Goal: Complete application form

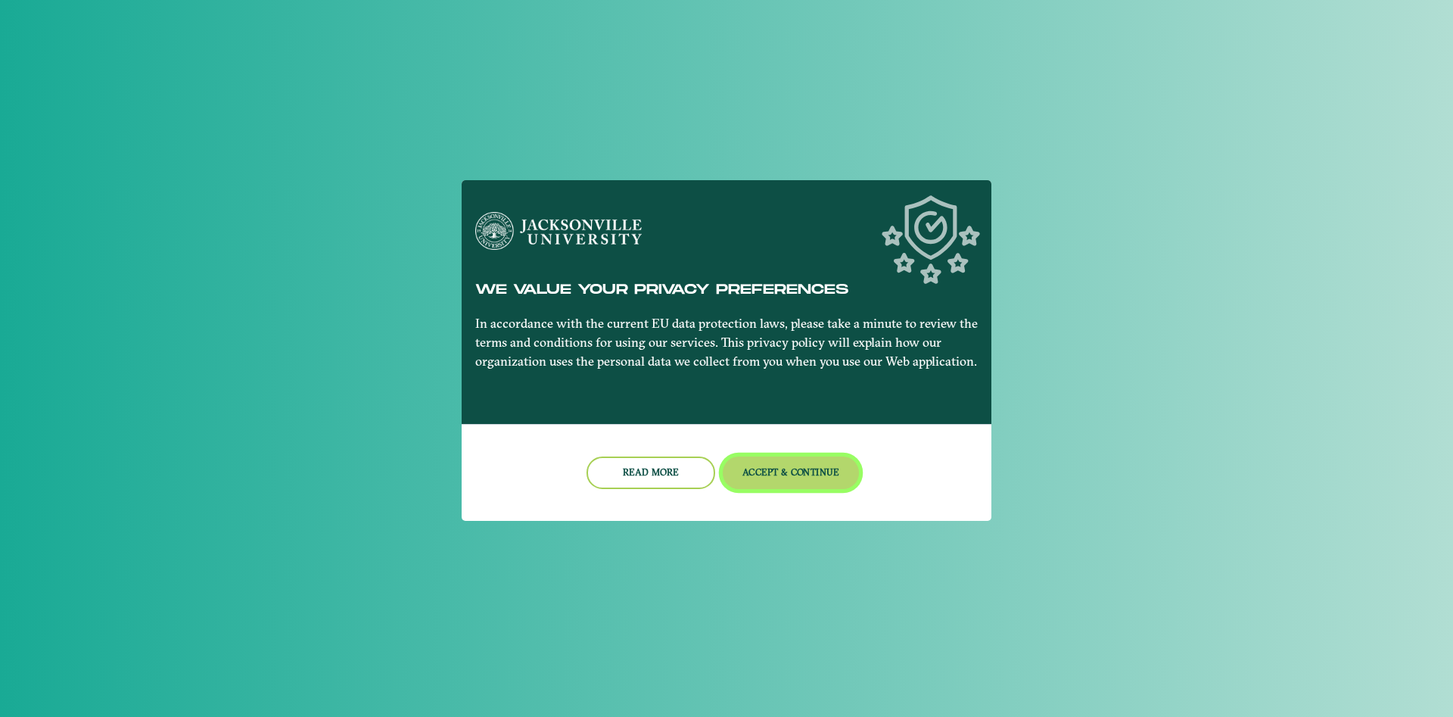
click at [790, 478] on button "Accept & Continue" at bounding box center [791, 472] width 137 height 33
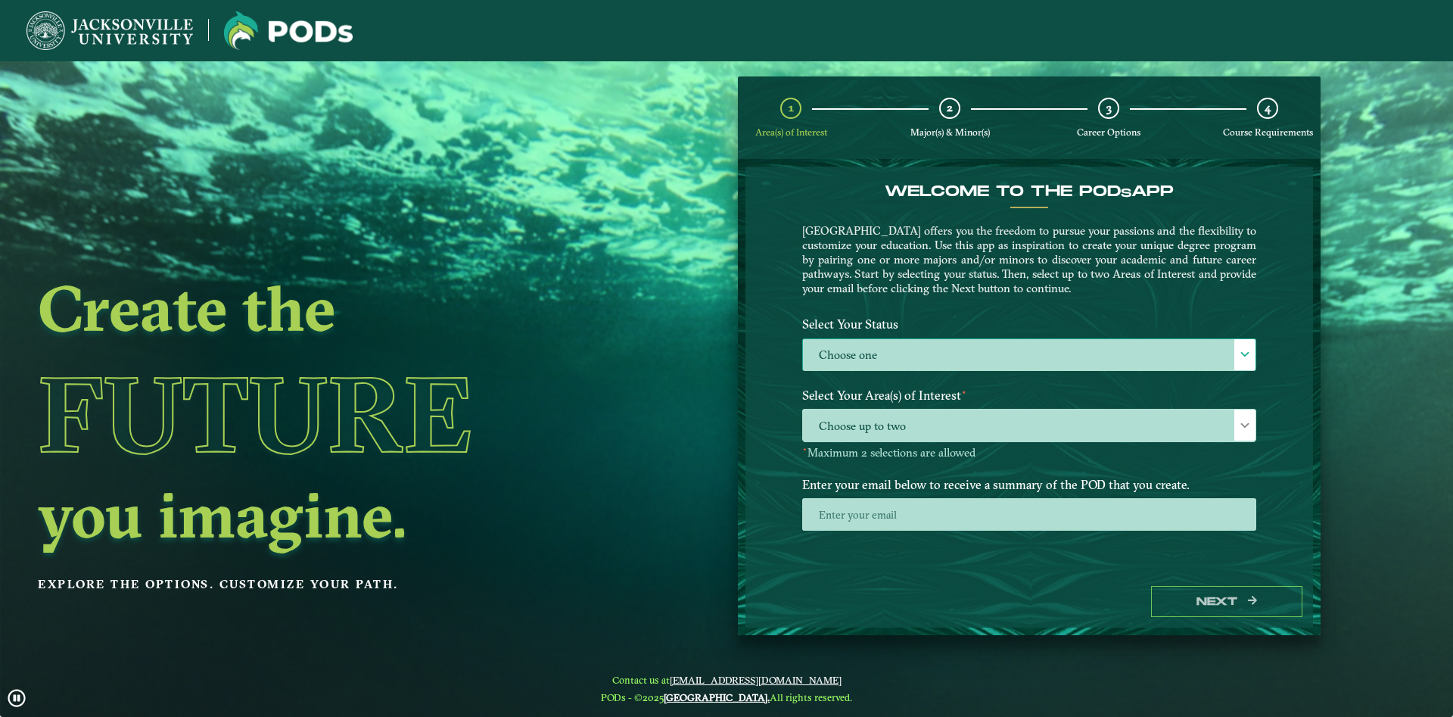
click at [871, 351] on label "Choose one" at bounding box center [1029, 355] width 453 height 33
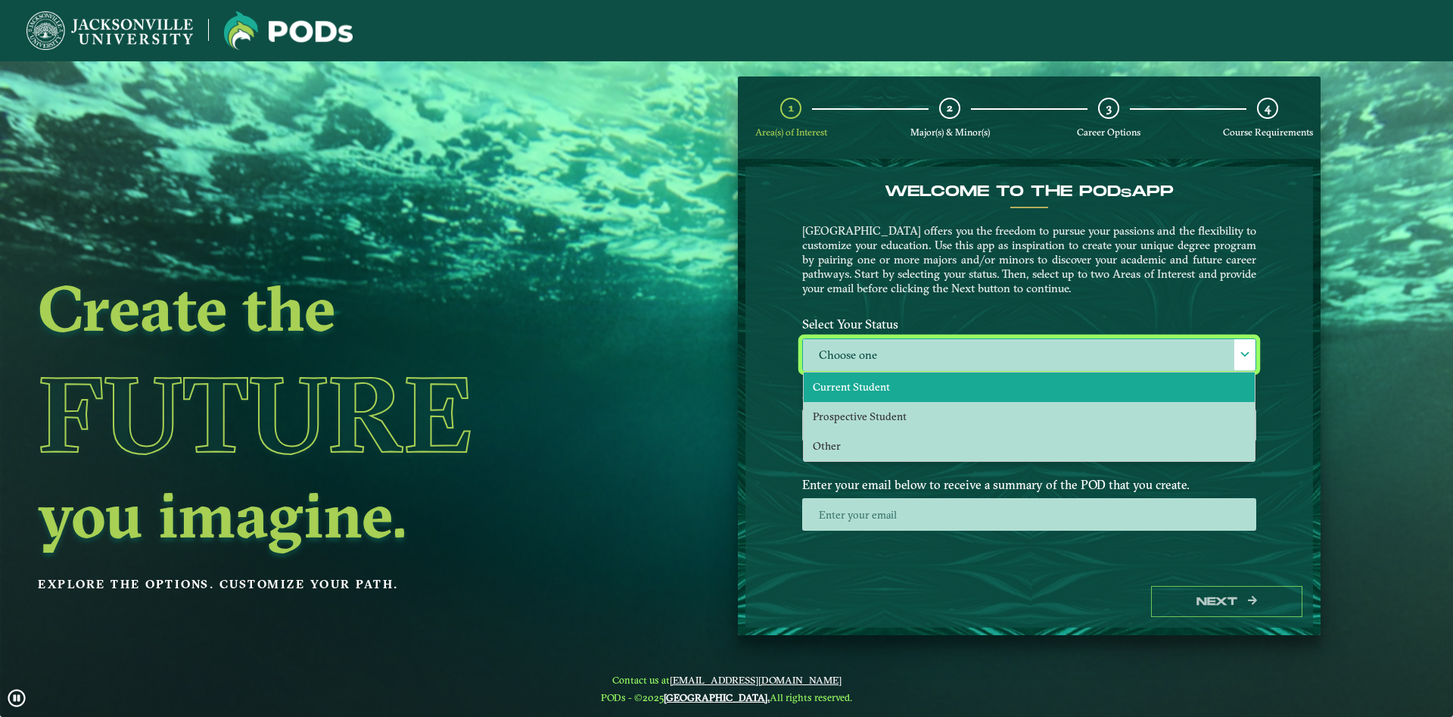
click at [876, 389] on span "Current Student" at bounding box center [851, 387] width 77 height 14
select select "[object Object]"
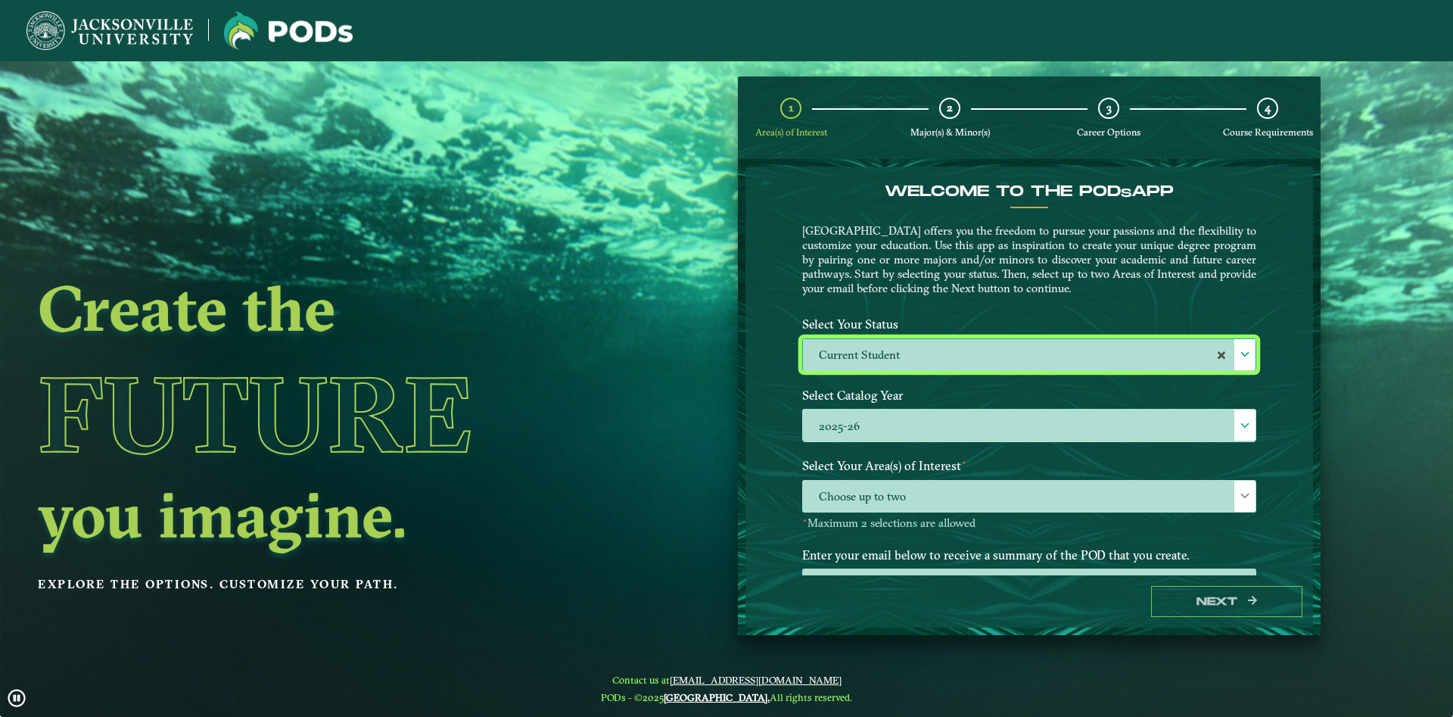
scroll to position [63, 0]
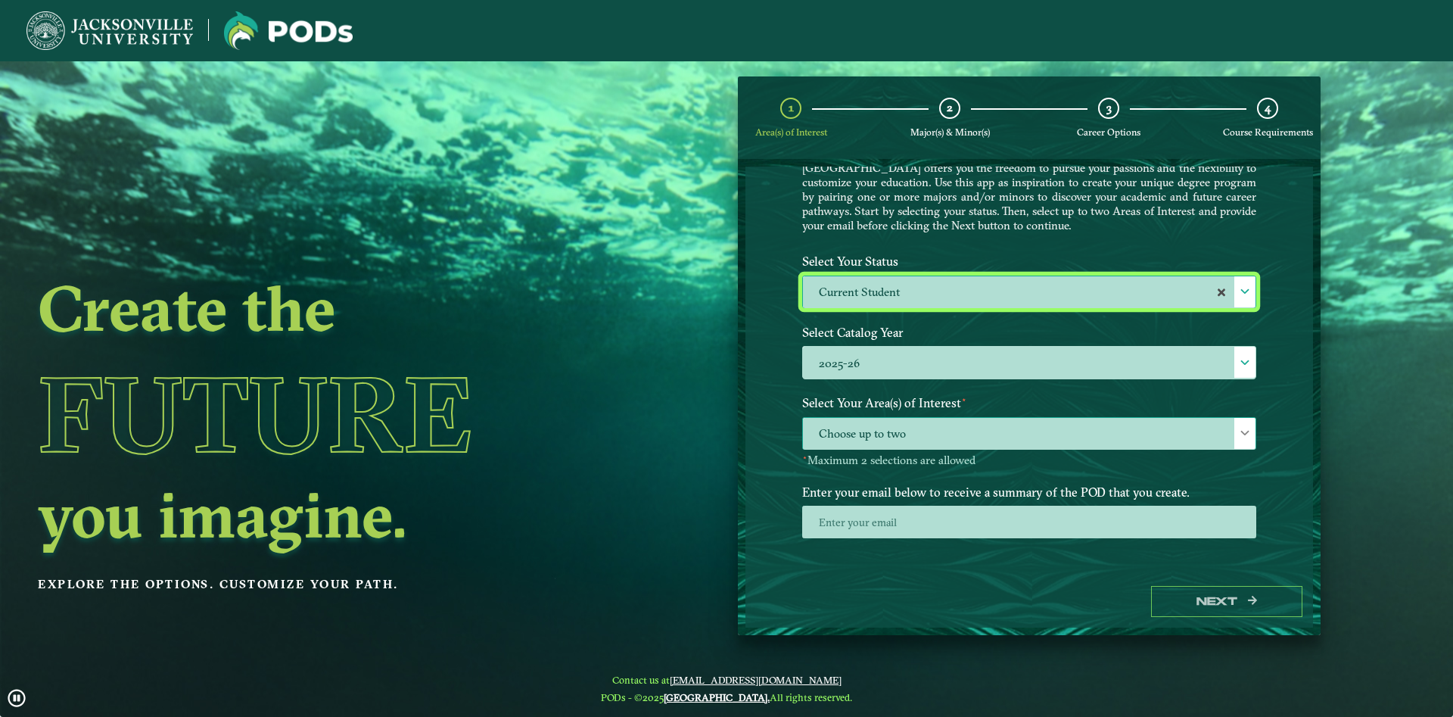
click at [858, 436] on span "Choose up to two" at bounding box center [1029, 434] width 453 height 33
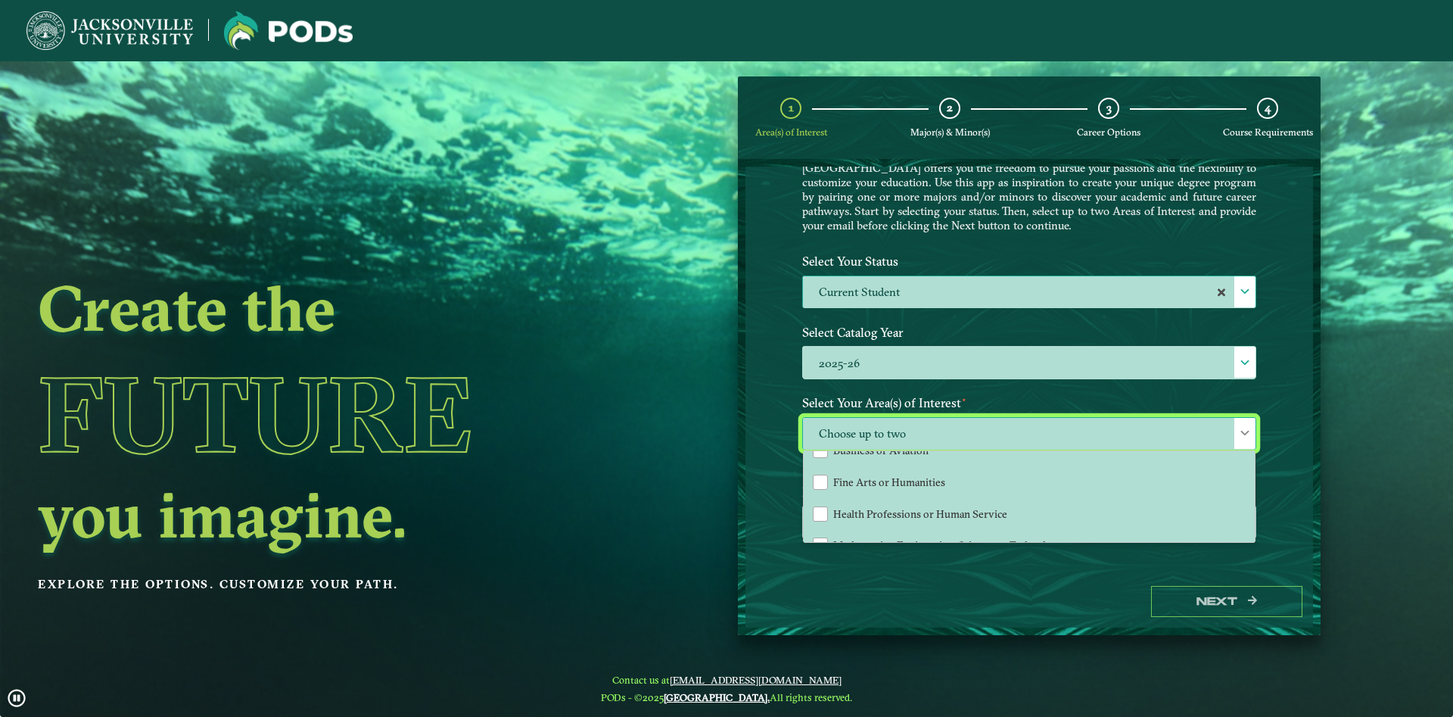
scroll to position [103, 0]
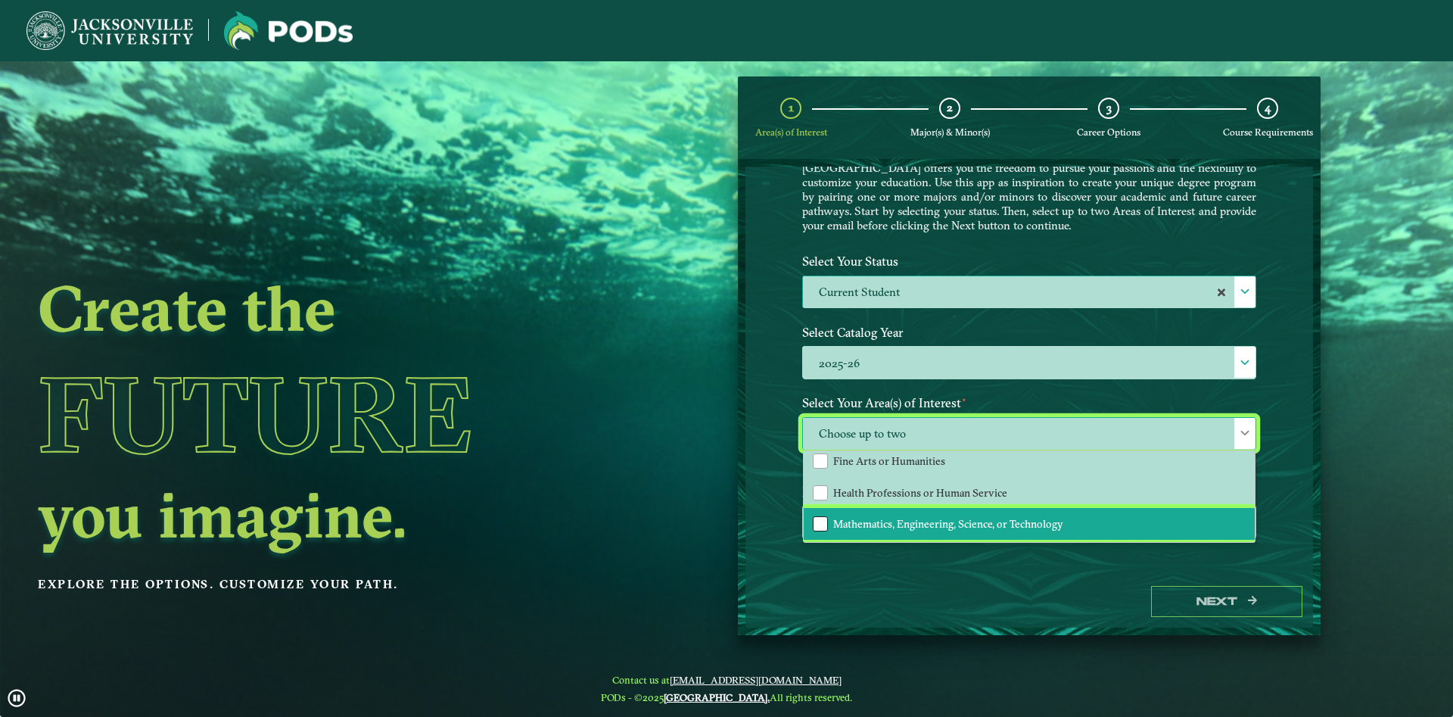
click at [821, 528] on div "Mathematics, Engineering, Science, or Technology" at bounding box center [820, 523] width 15 height 15
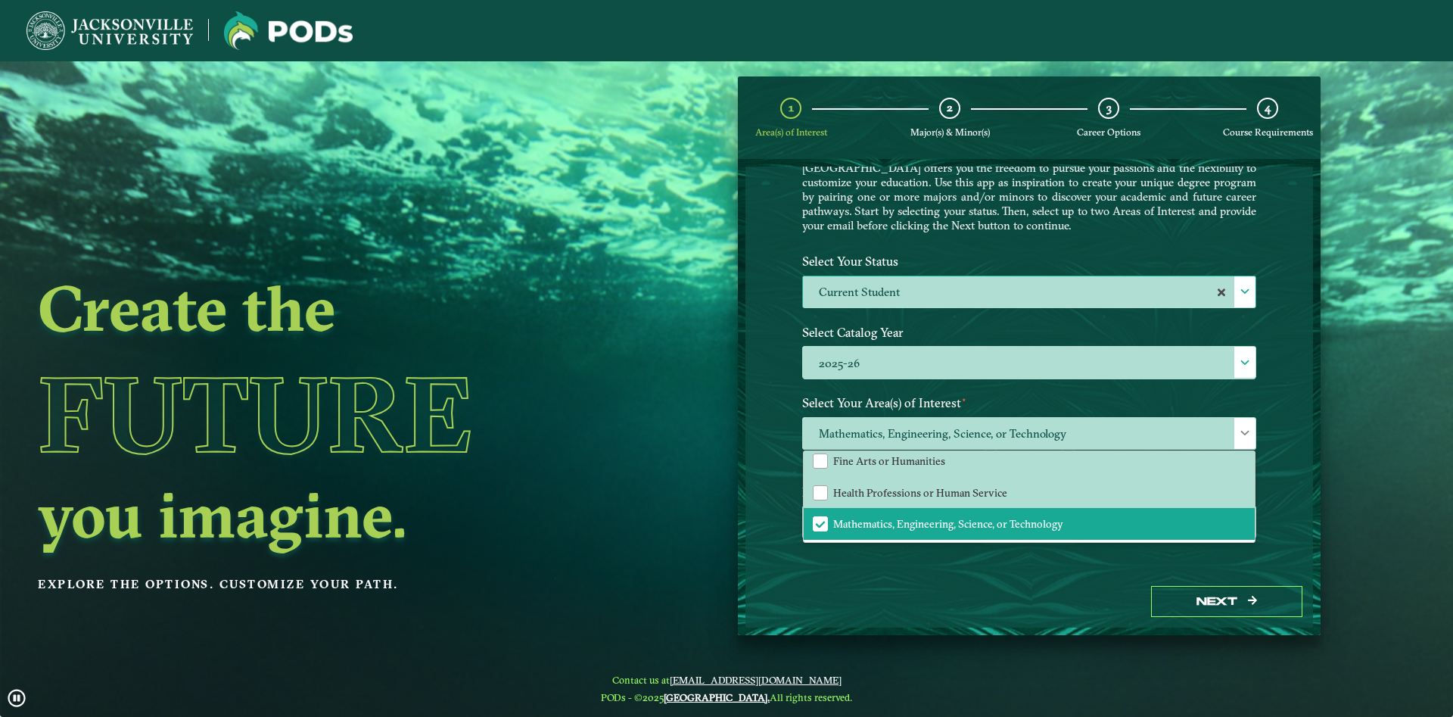
click at [781, 413] on div "Welcome to the POD s app Jacksonville University offers you the freedom to purs…" at bounding box center [1030, 371] width 568 height 409
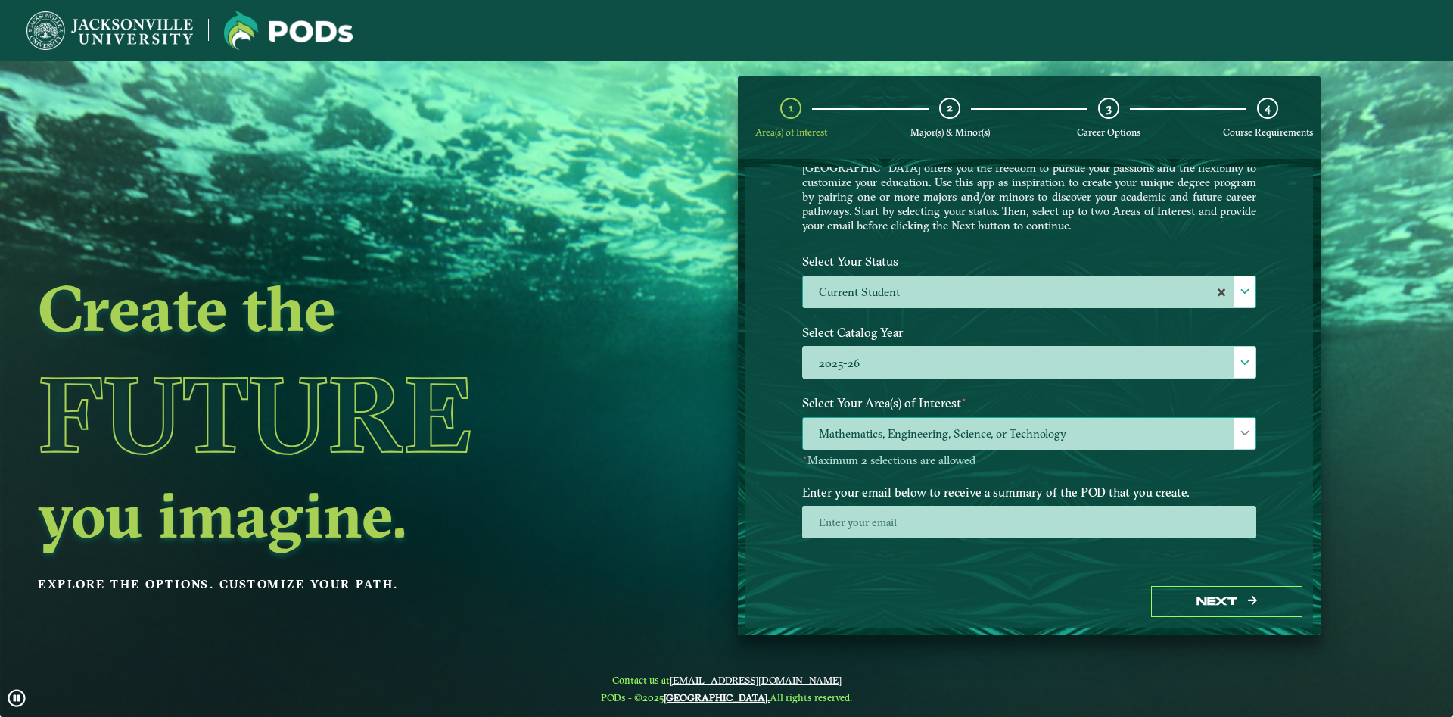
click at [1241, 435] on span at bounding box center [1245, 433] width 11 height 11
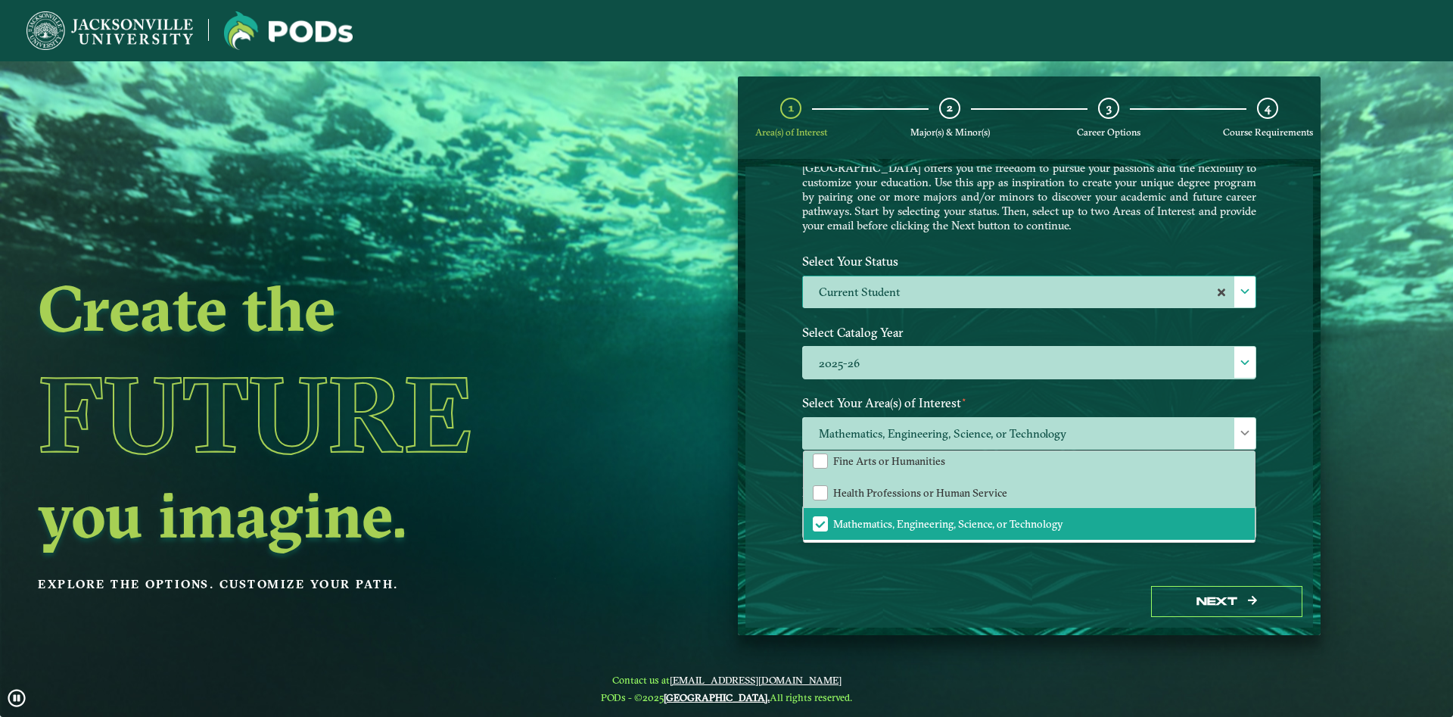
click at [772, 479] on div "Welcome to the POD s app Jacksonville University offers you the freedom to purs…" at bounding box center [1030, 371] width 568 height 409
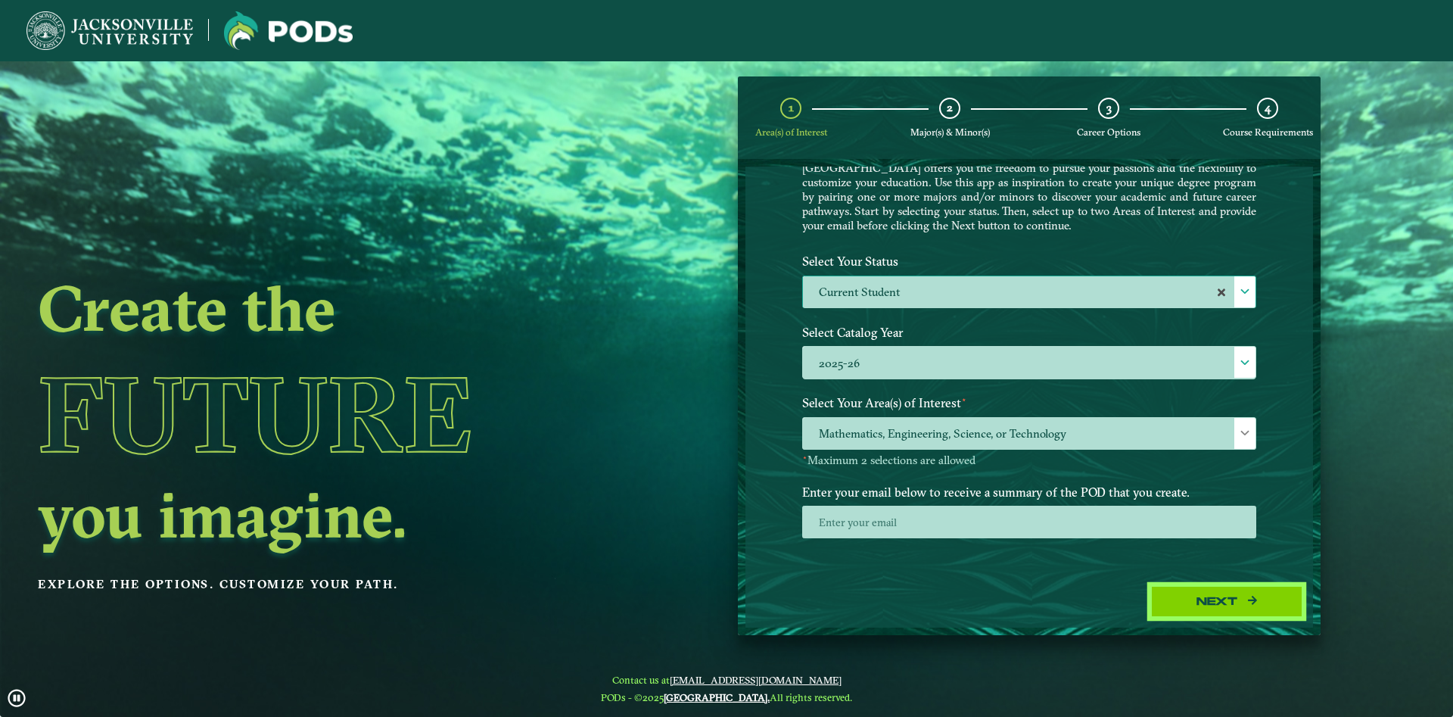
click at [1194, 597] on button "Next" at bounding box center [1226, 601] width 151 height 31
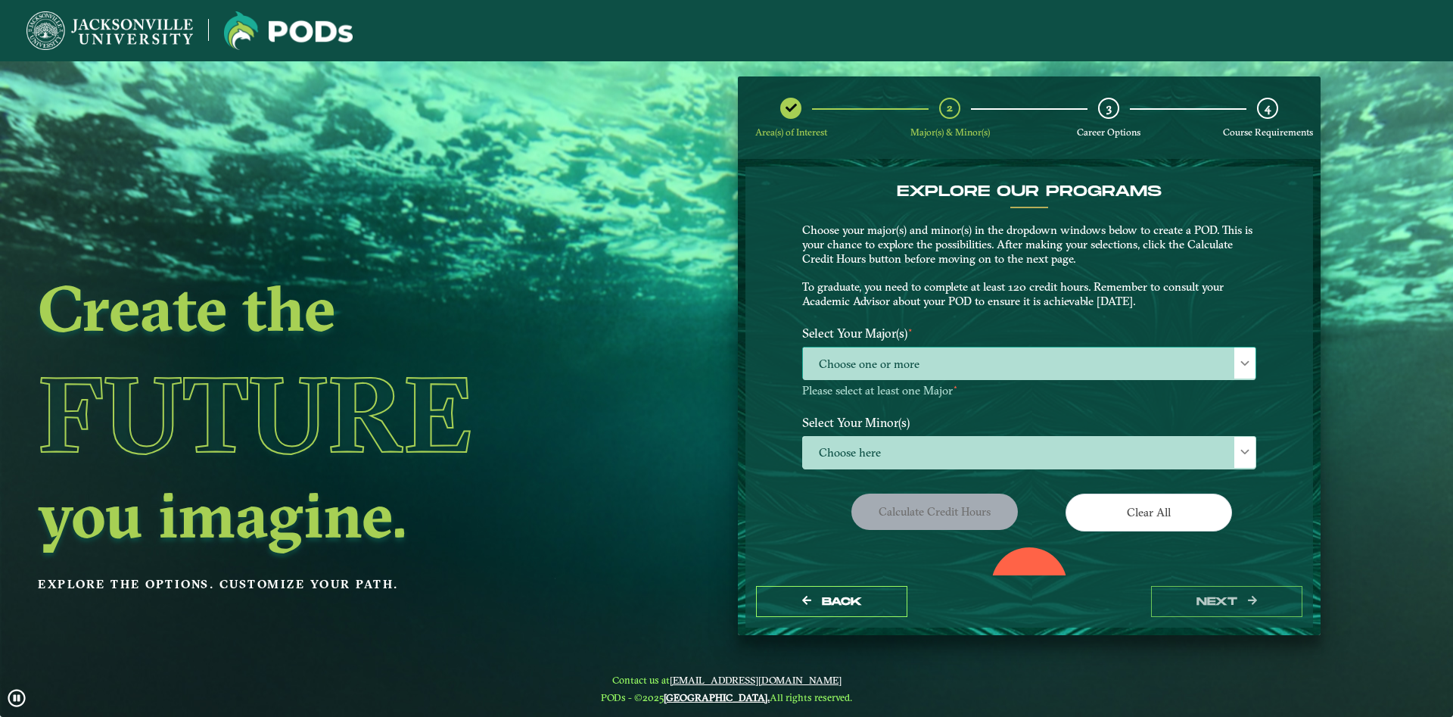
click at [854, 357] on span "Choose one or more" at bounding box center [1029, 363] width 453 height 33
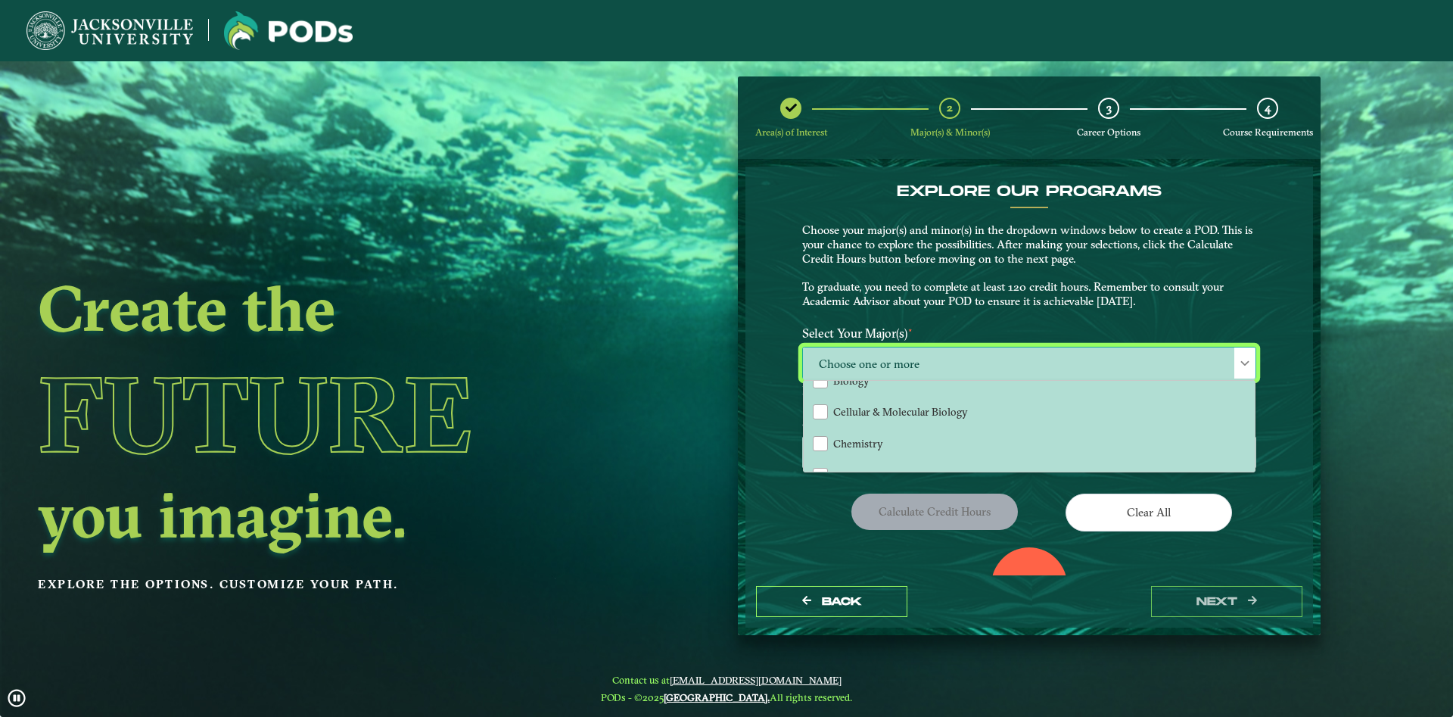
scroll to position [164, 0]
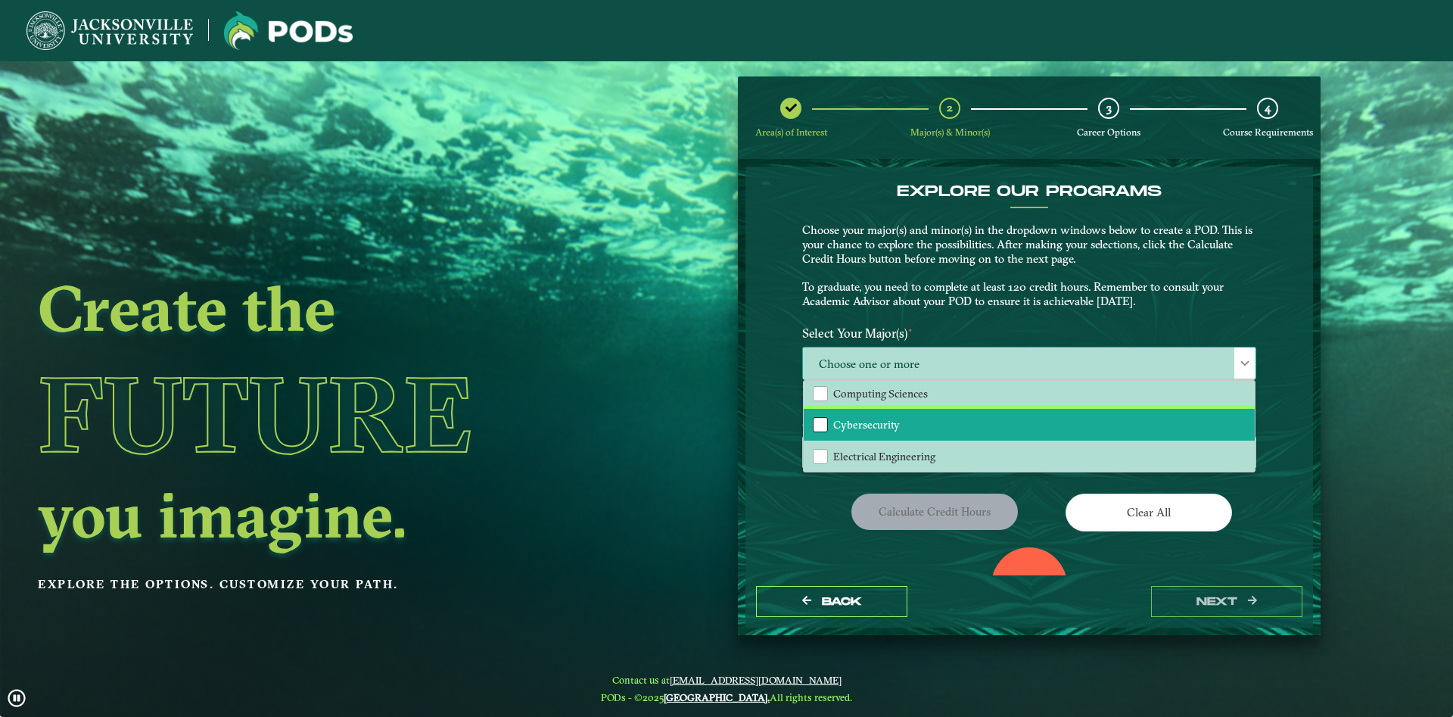
click at [820, 425] on div "Cybersecurity" at bounding box center [820, 424] width 15 height 15
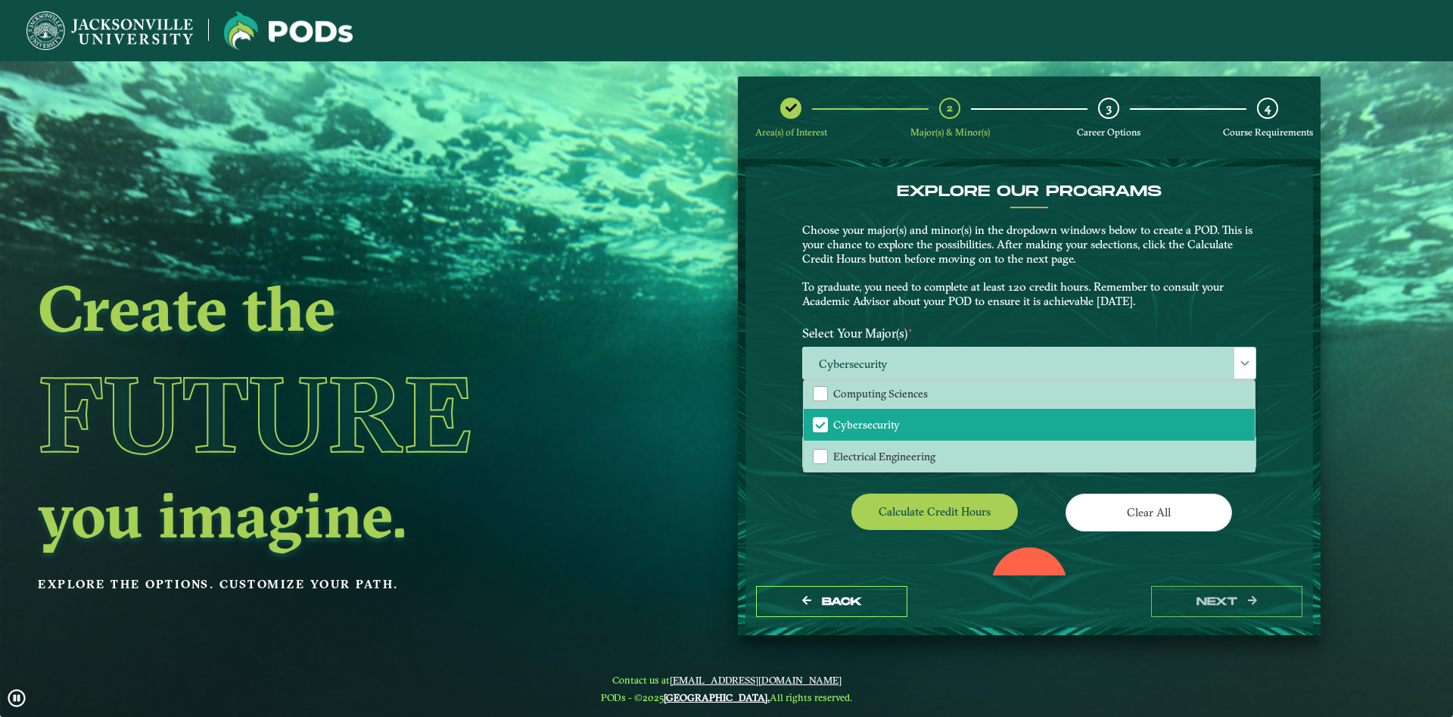
click at [771, 426] on div "EXPLORE OUR PROGRAMS Choose your major(s) and minor(s) in the dropdown windows …" at bounding box center [1030, 371] width 568 height 409
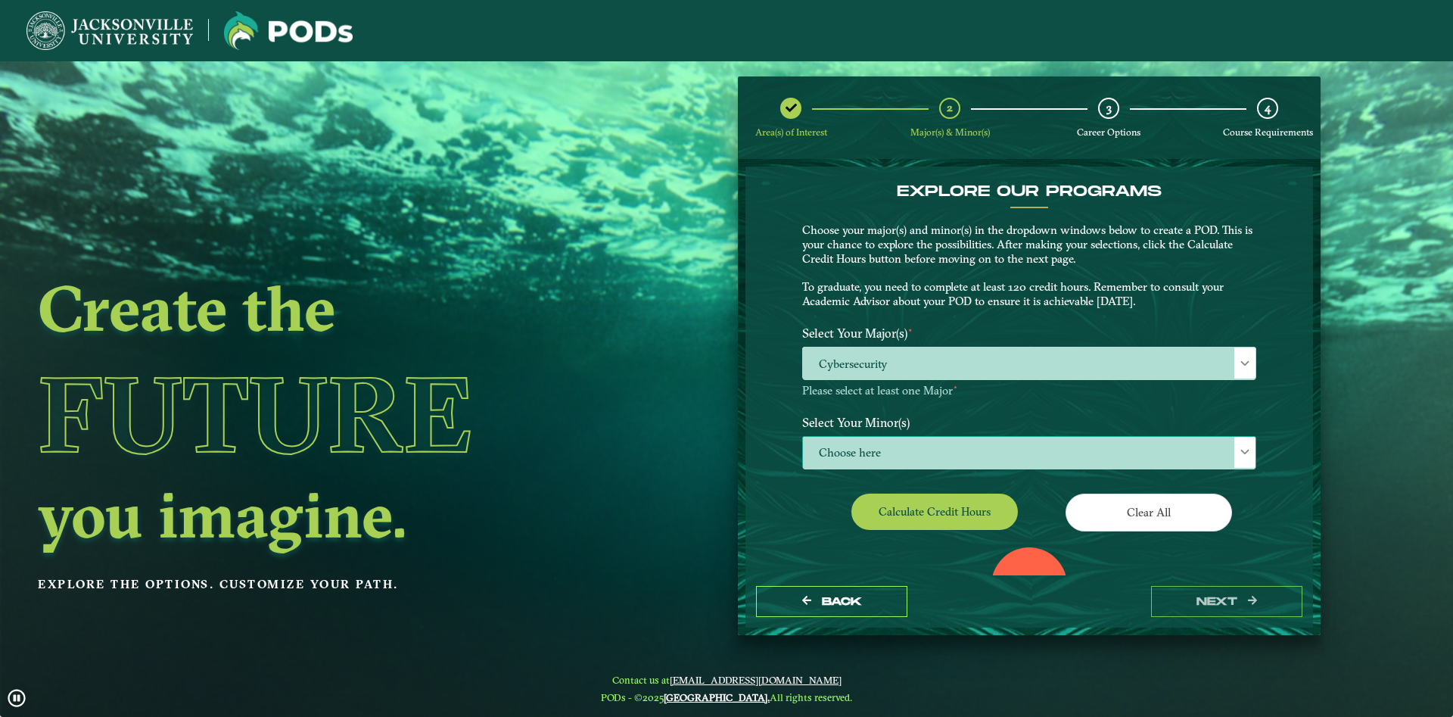
click at [878, 448] on span "Choose here" at bounding box center [1029, 453] width 453 height 33
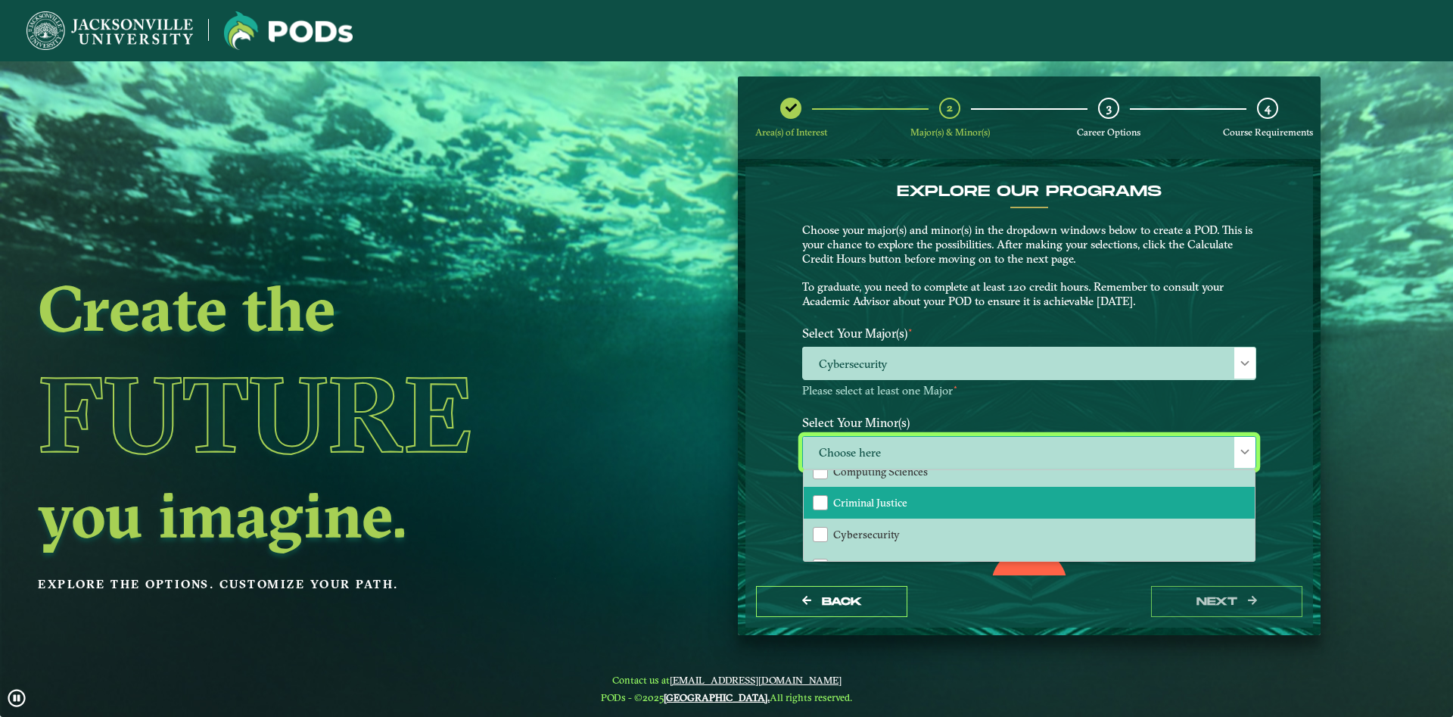
scroll to position [409, 0]
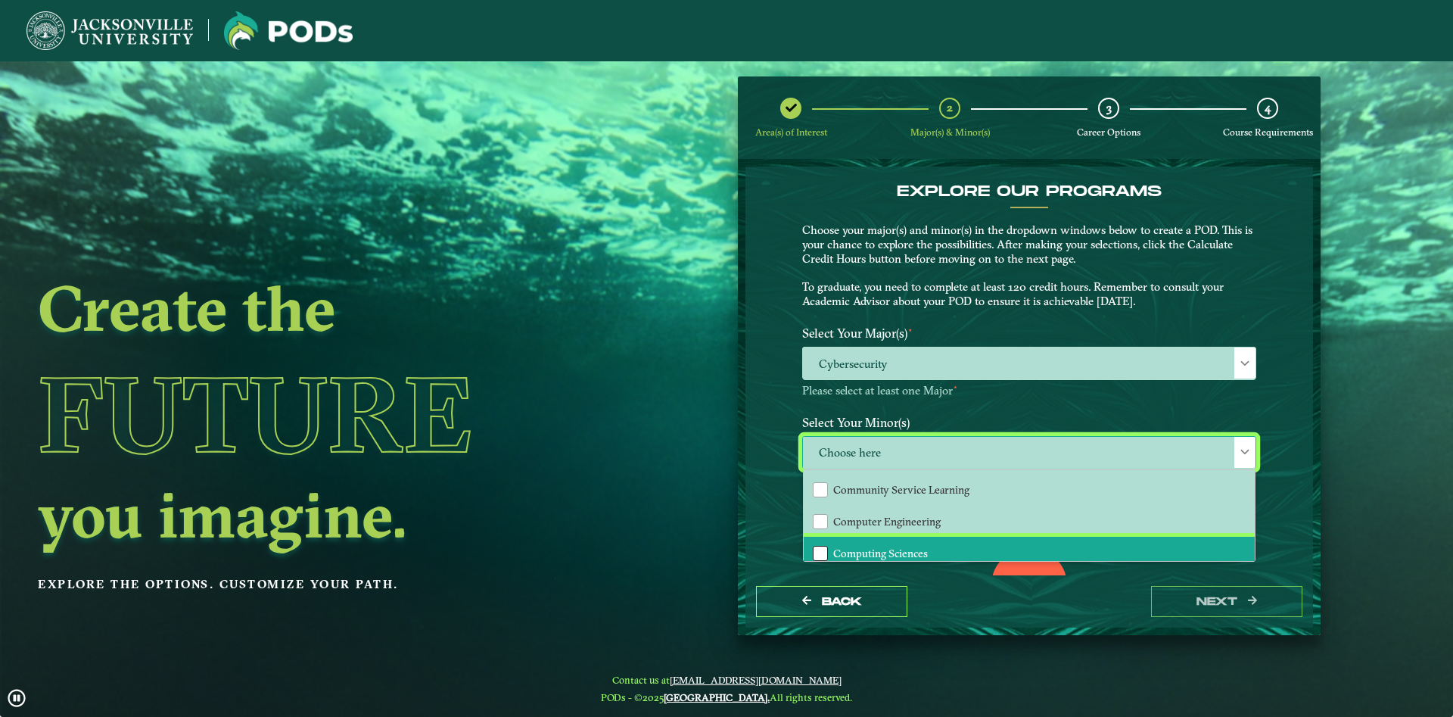
click at [821, 550] on div "Computing Sciences" at bounding box center [820, 553] width 15 height 15
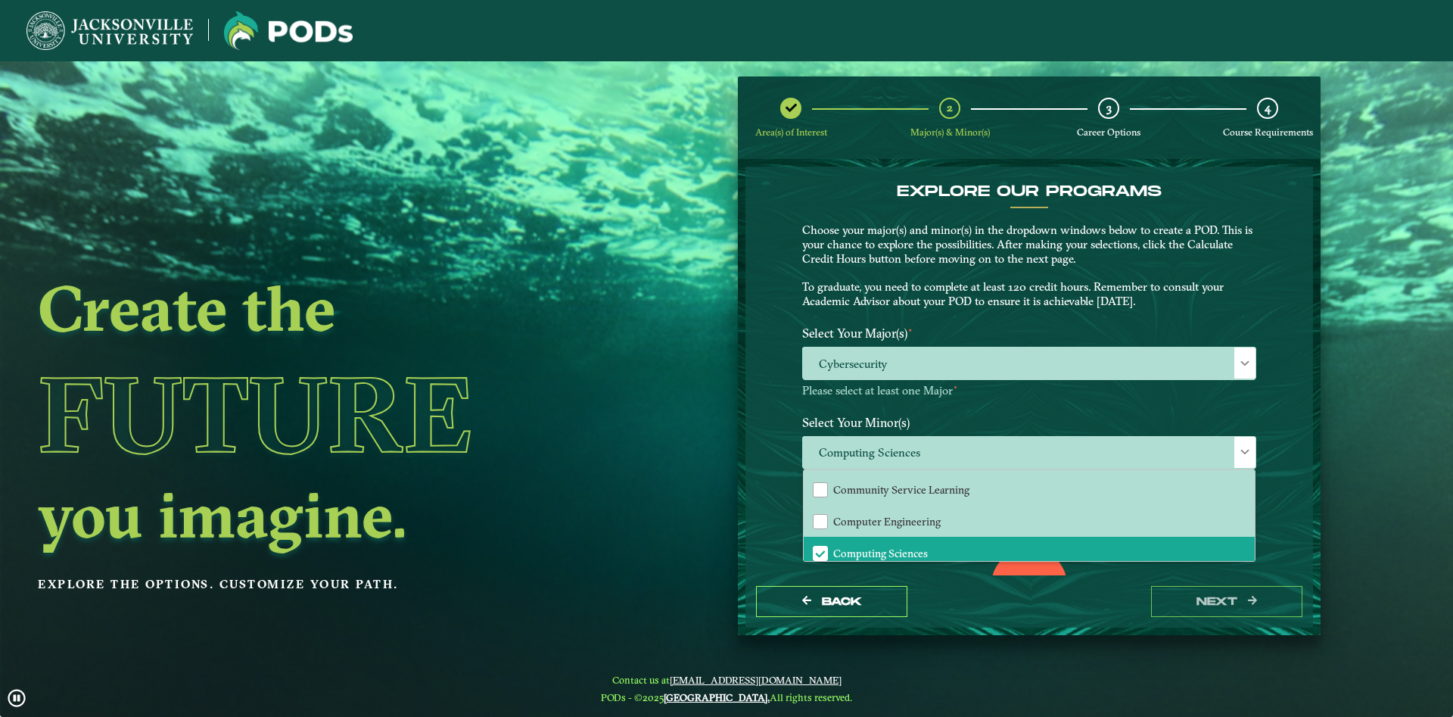
click at [762, 498] on div "EXPLORE OUR PROGRAMS Choose your major(s) and minor(s) in the dropdown windows …" at bounding box center [1030, 371] width 568 height 409
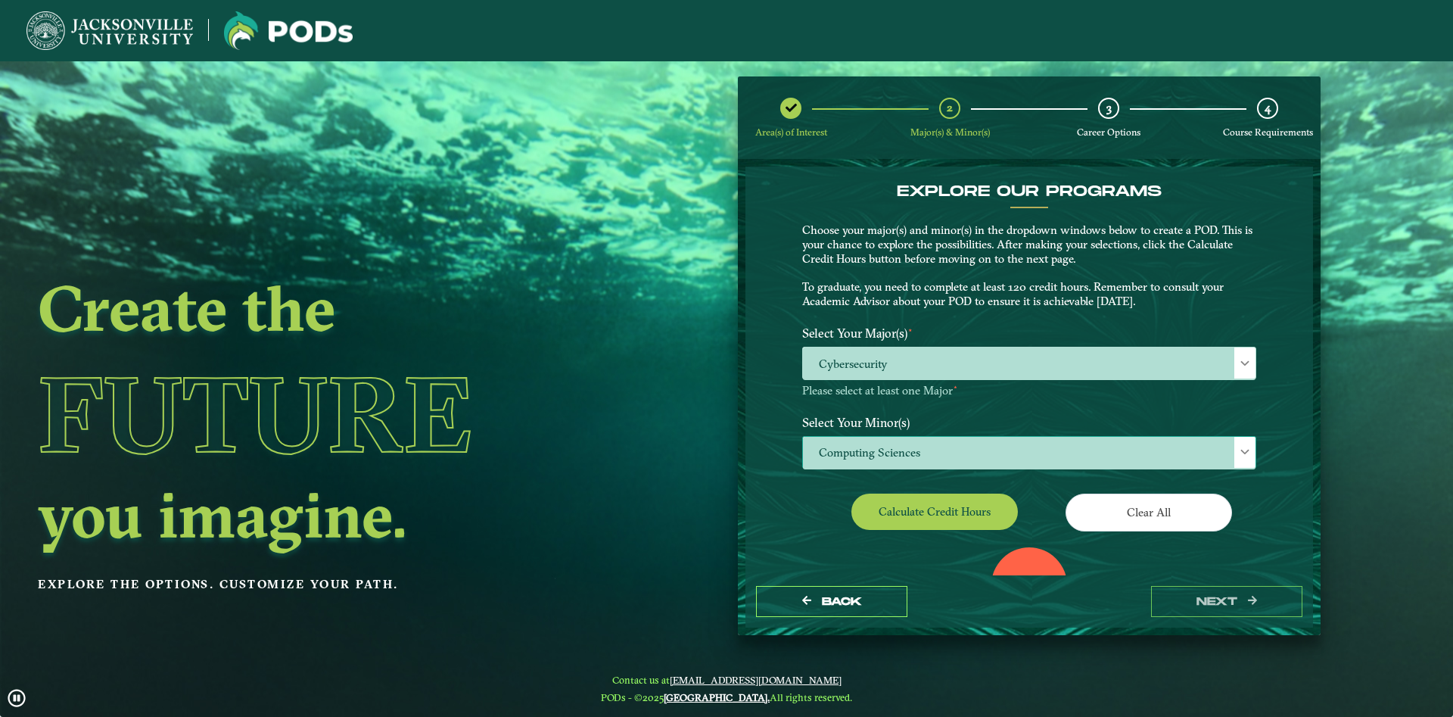
click at [867, 450] on span "Computing Sciences" at bounding box center [1029, 453] width 453 height 33
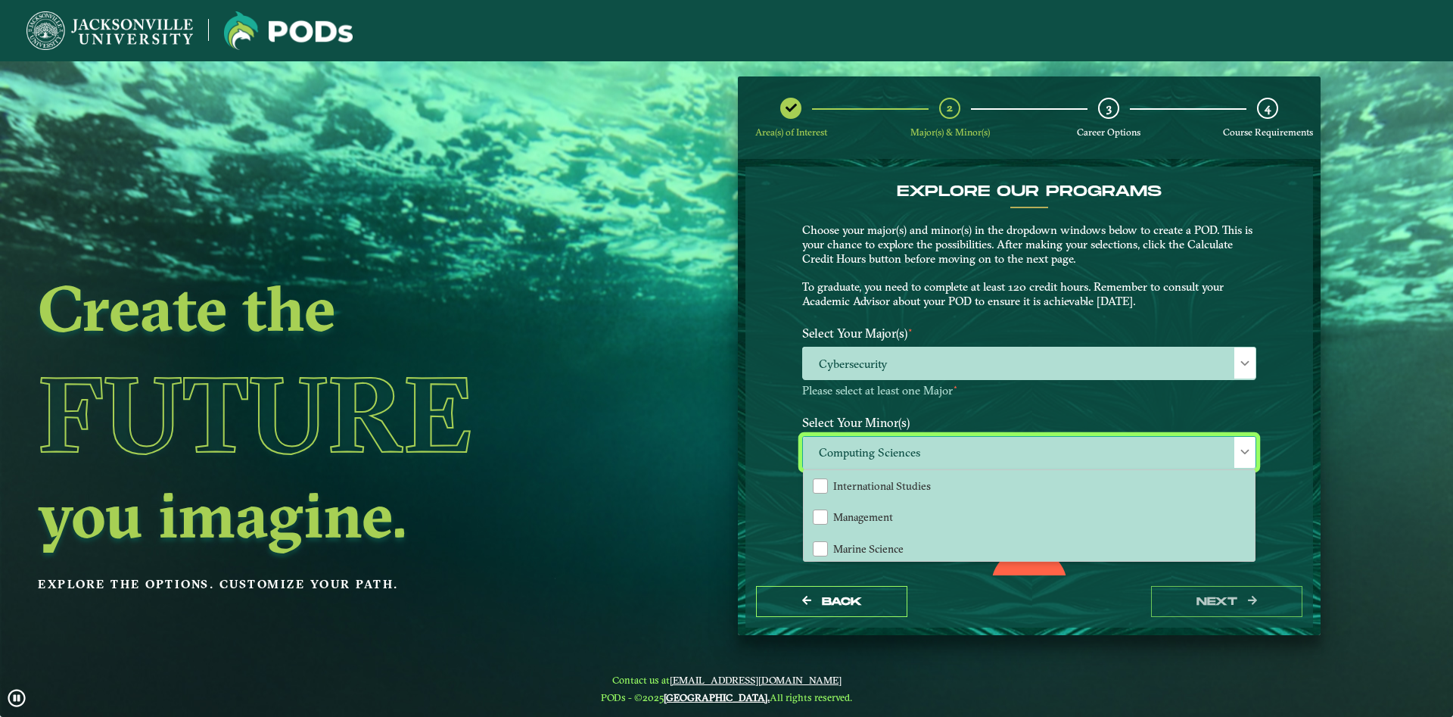
scroll to position [1063, 0]
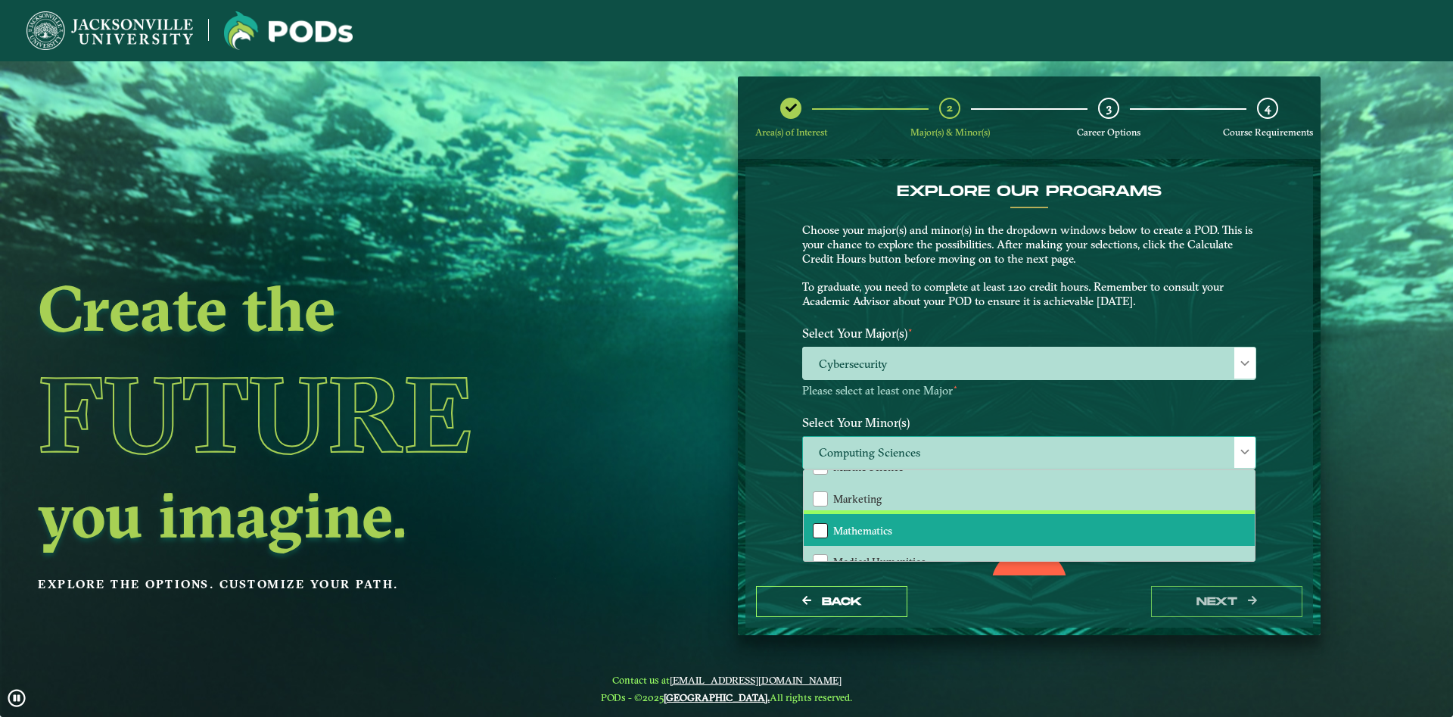
click at [818, 527] on div "Mathematics" at bounding box center [820, 530] width 15 height 15
click at [750, 516] on div "EXPLORE OUR PROGRAMS Choose your major(s) and minor(s) in the dropdown windows …" at bounding box center [1030, 371] width 568 height 409
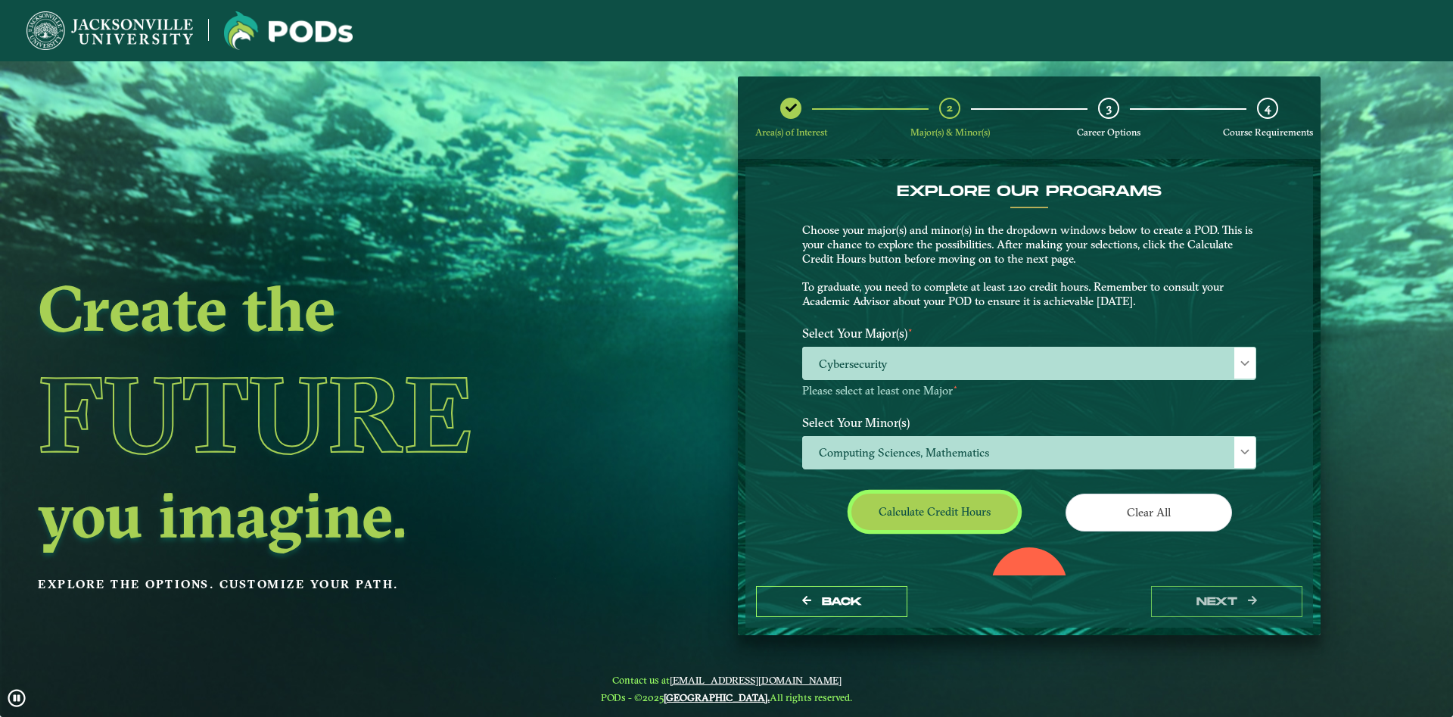
click at [909, 514] on button "Calculate credit hours" at bounding box center [935, 512] width 167 height 36
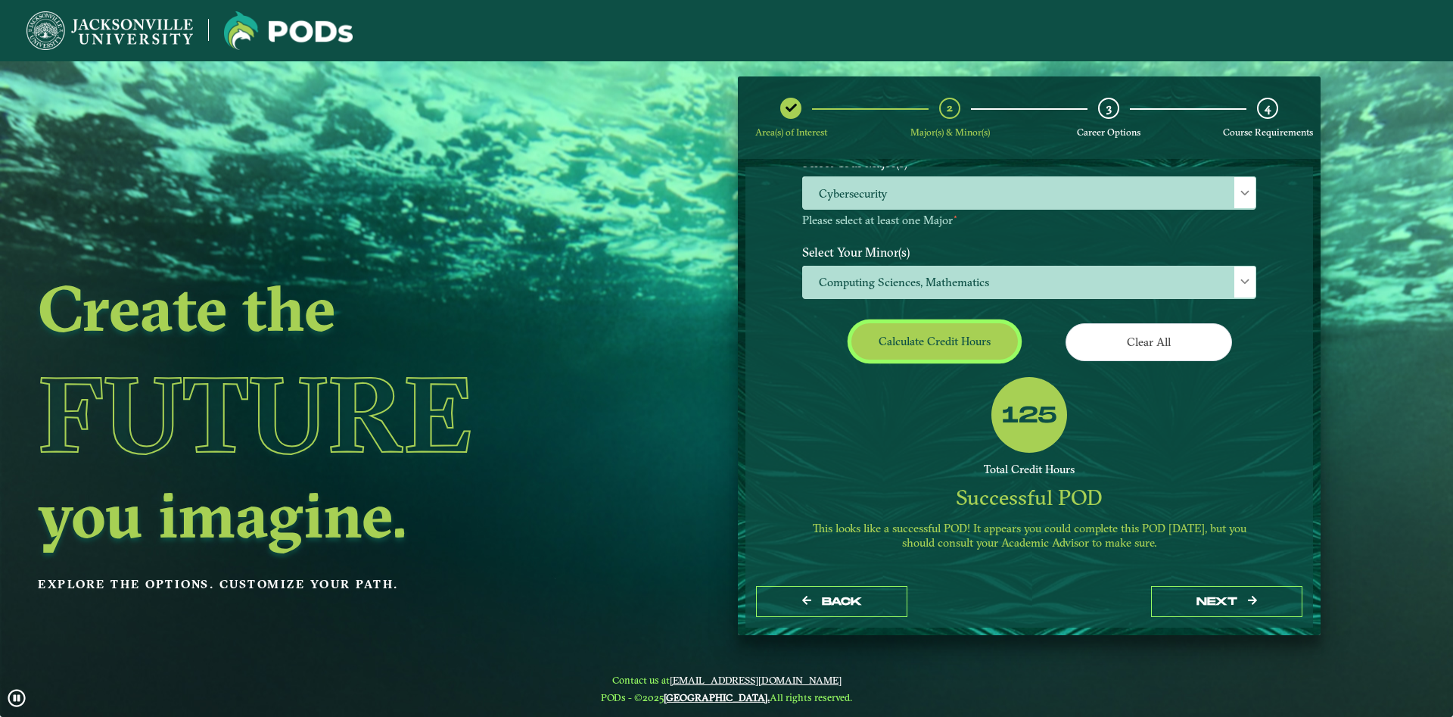
scroll to position [84, 0]
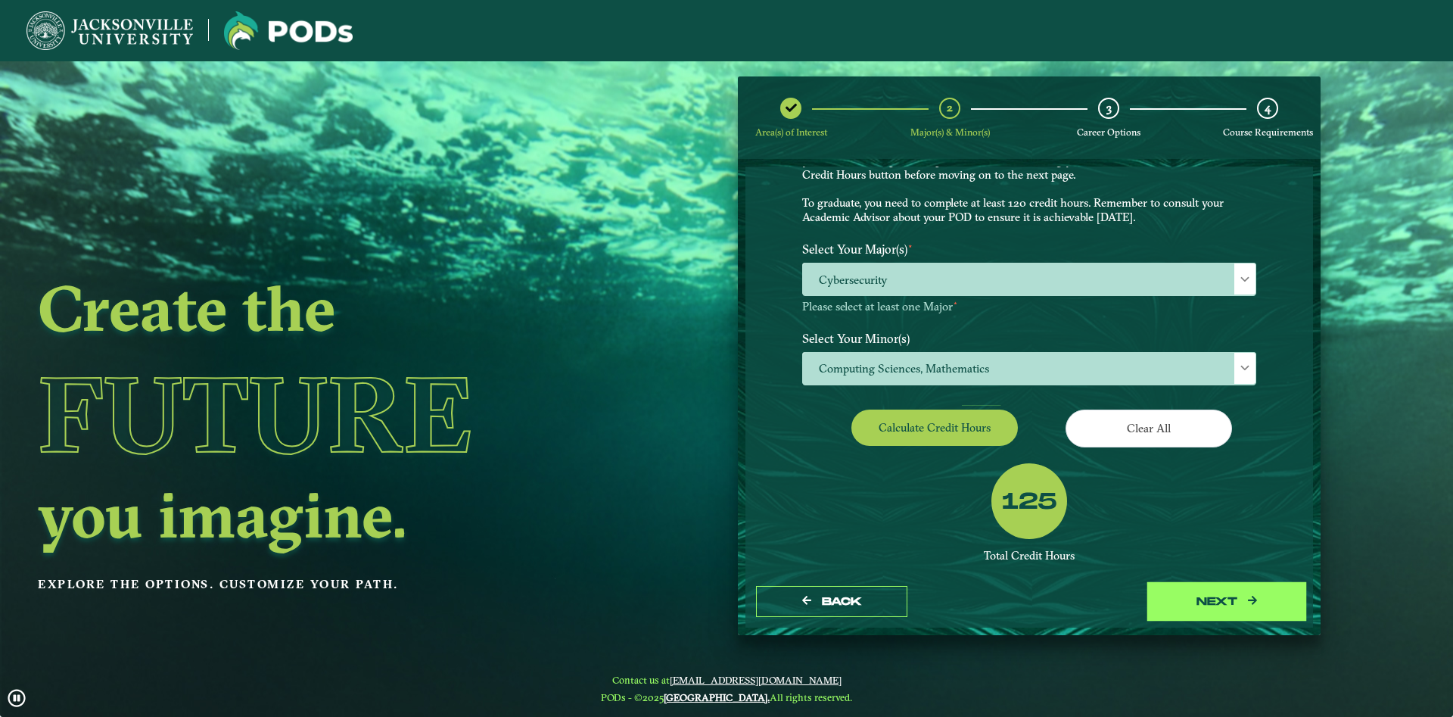
click at [1210, 603] on button "next" at bounding box center [1226, 601] width 151 height 31
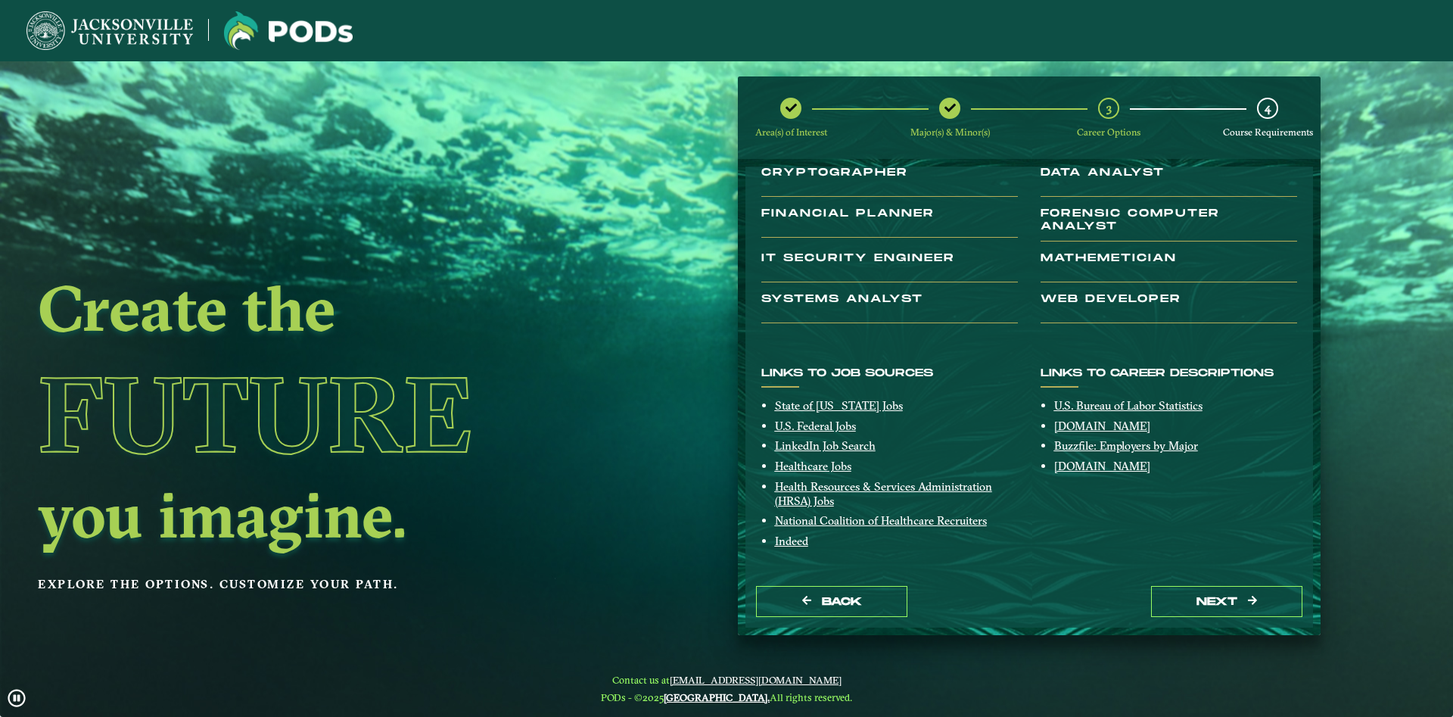
scroll to position [0, 0]
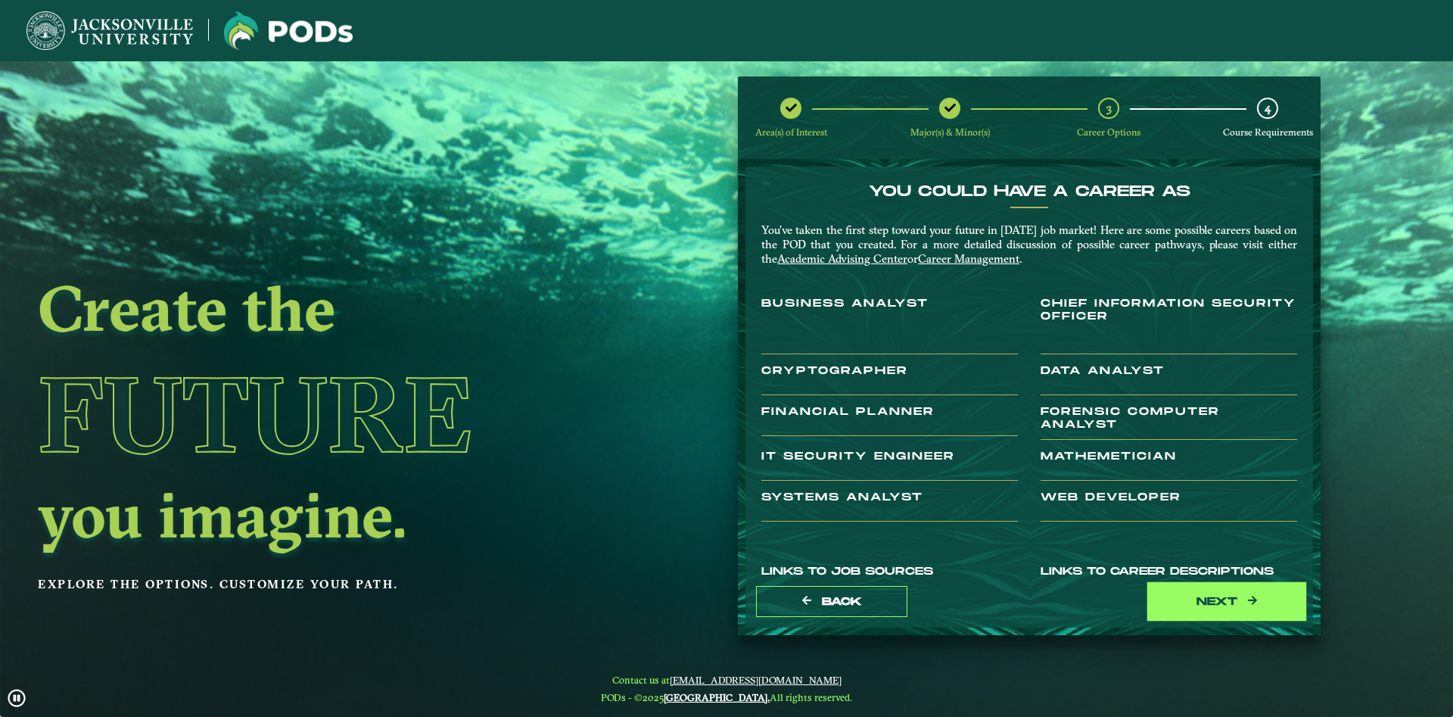
click at [1223, 607] on button "next" at bounding box center [1226, 601] width 151 height 31
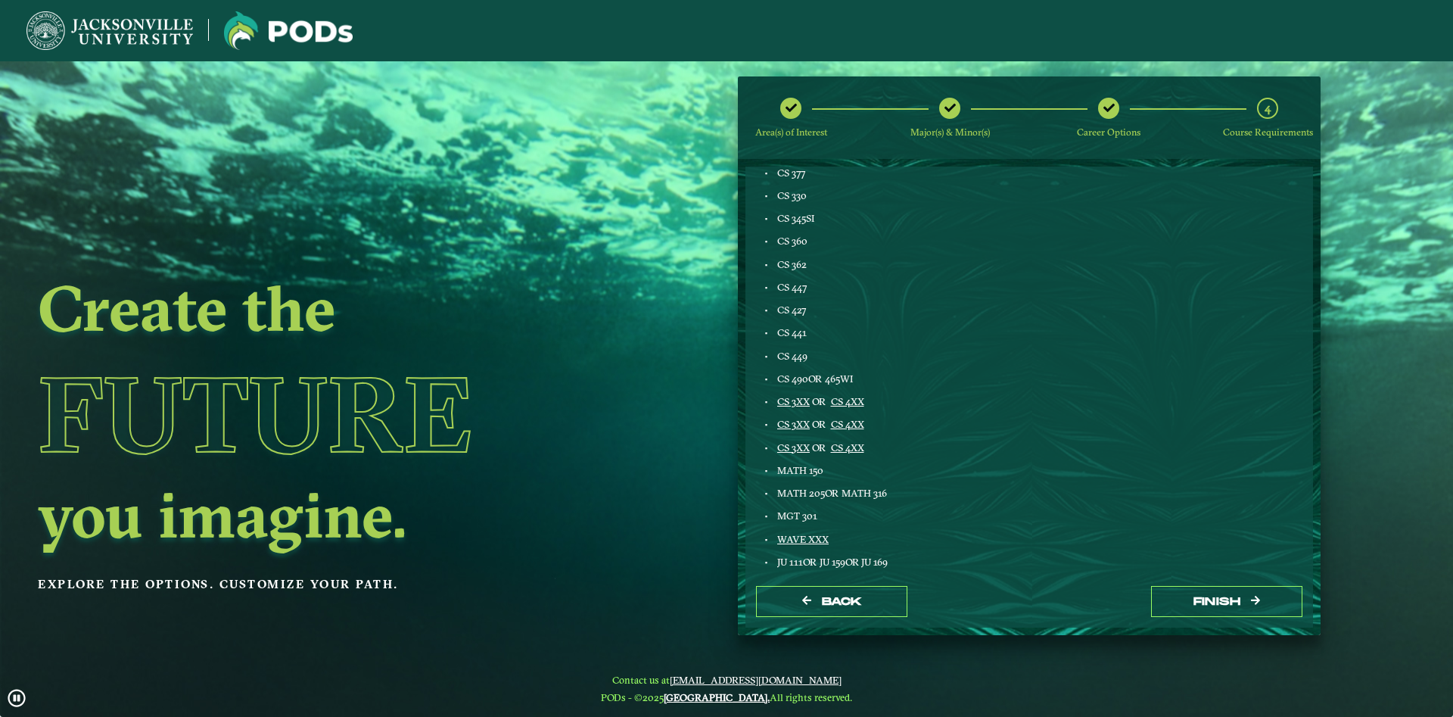
scroll to position [690, 0]
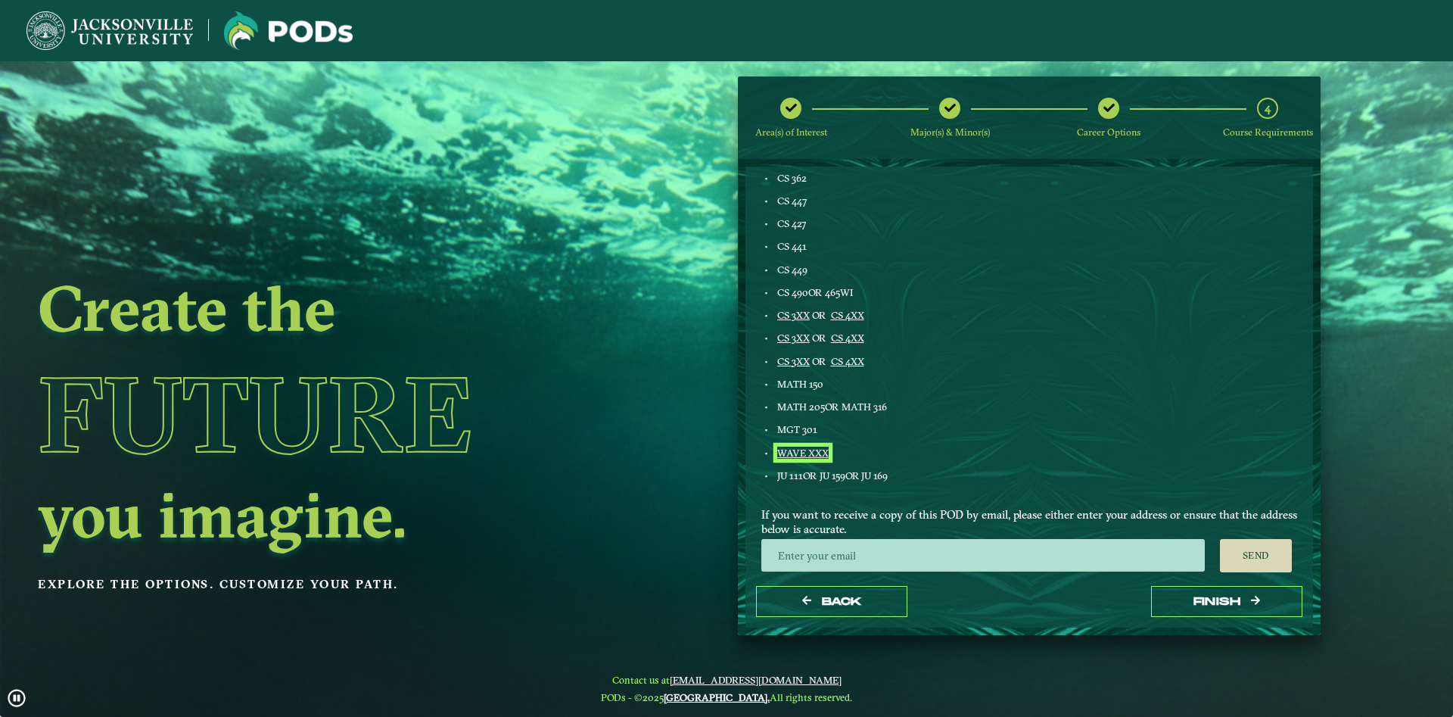
click at [801, 452] on link "WAVE XXX" at bounding box center [802, 453] width 51 height 12
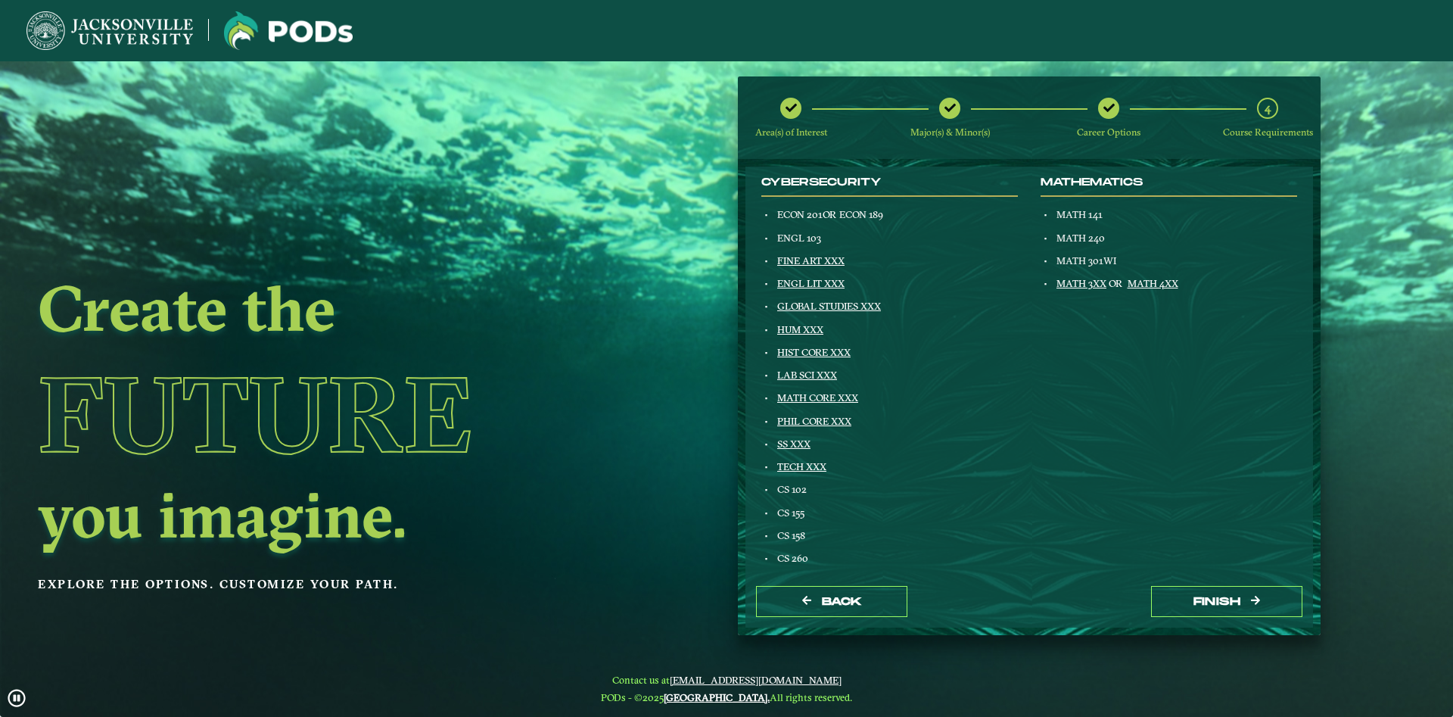
scroll to position [0, 0]
